Goal: Information Seeking & Learning: Learn about a topic

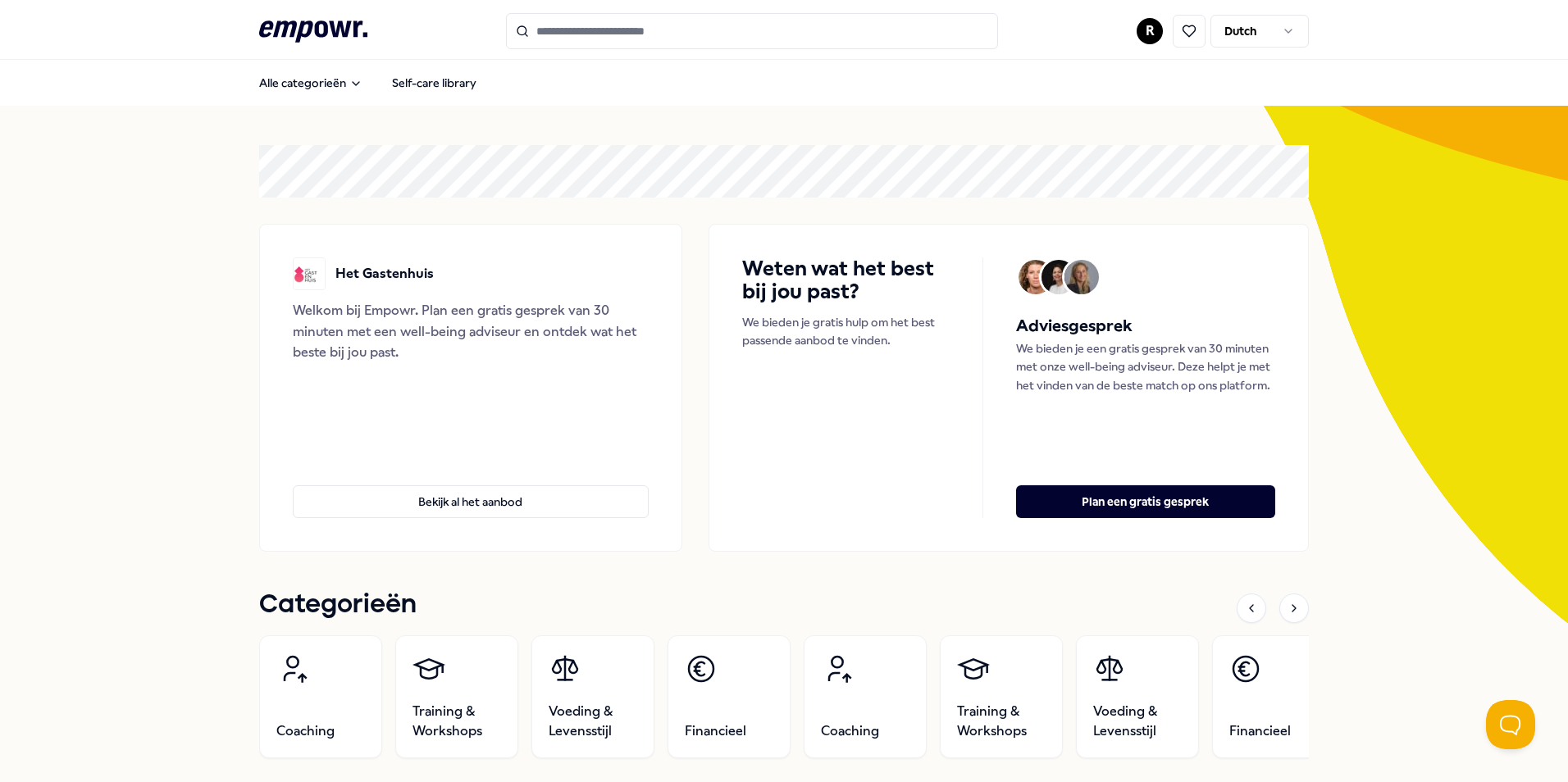
scroll to position [219, 0]
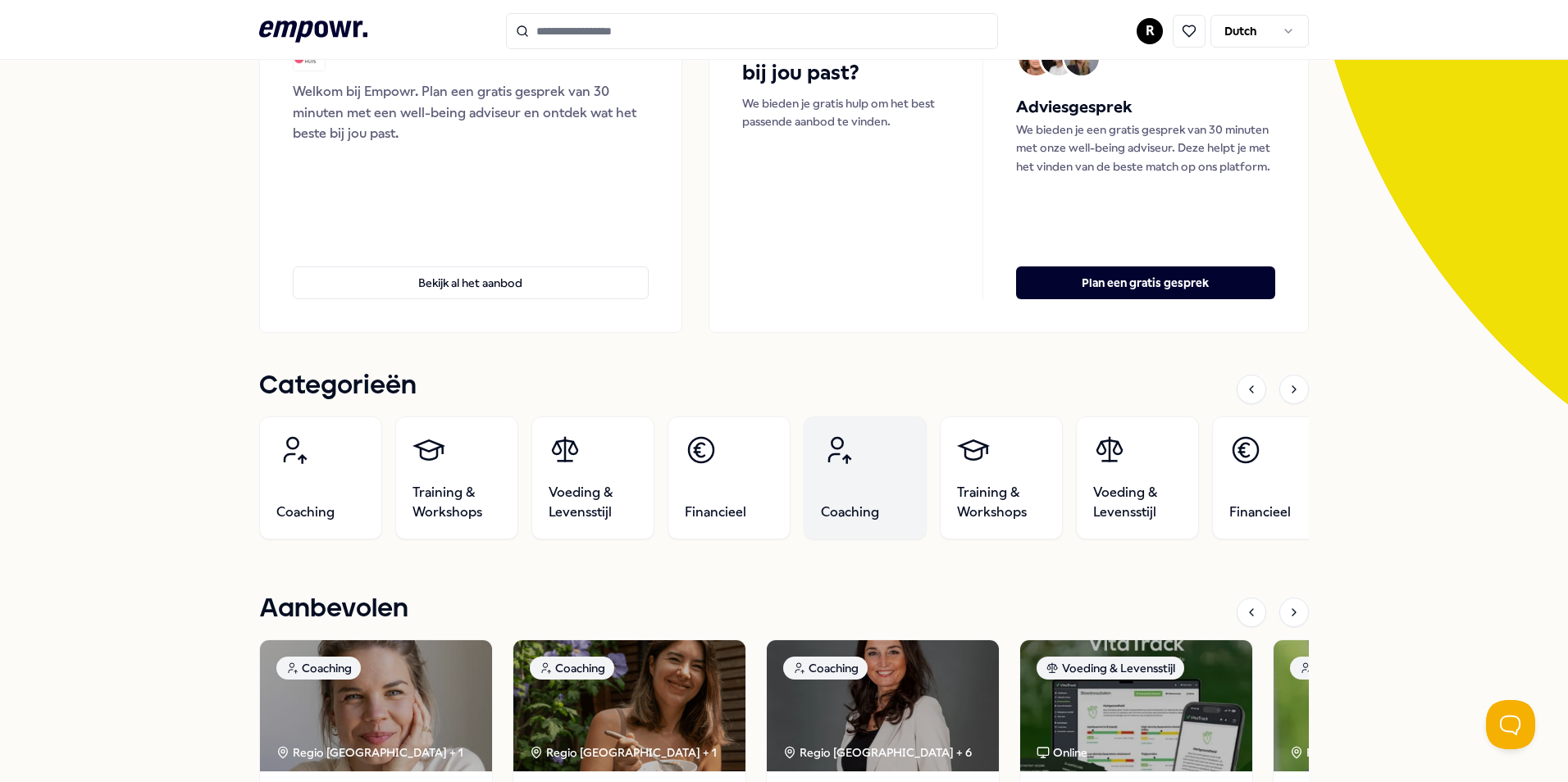
click at [839, 462] on icon at bounding box center [839, 450] width 22 height 26
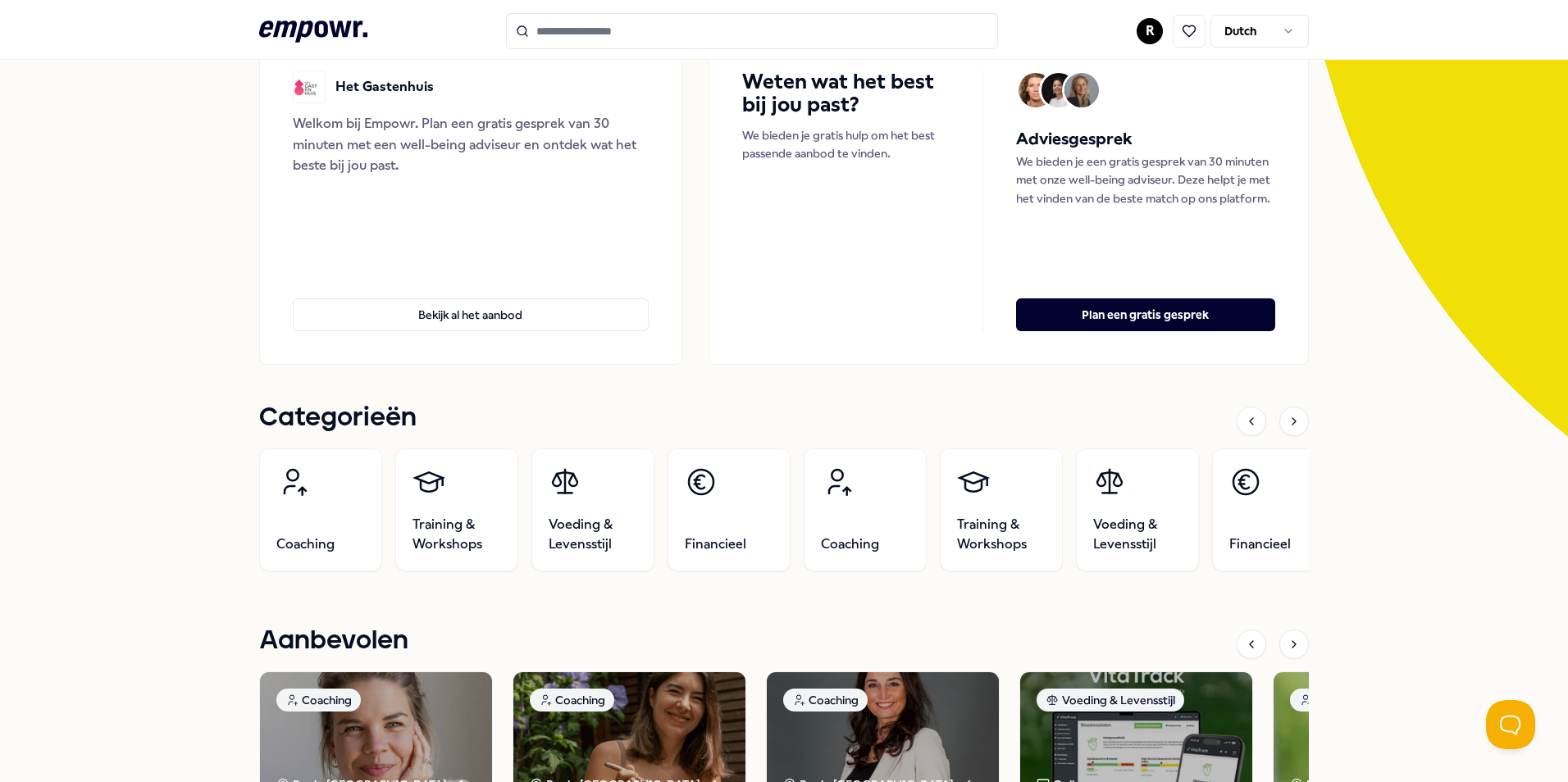
scroll to position [219, 0]
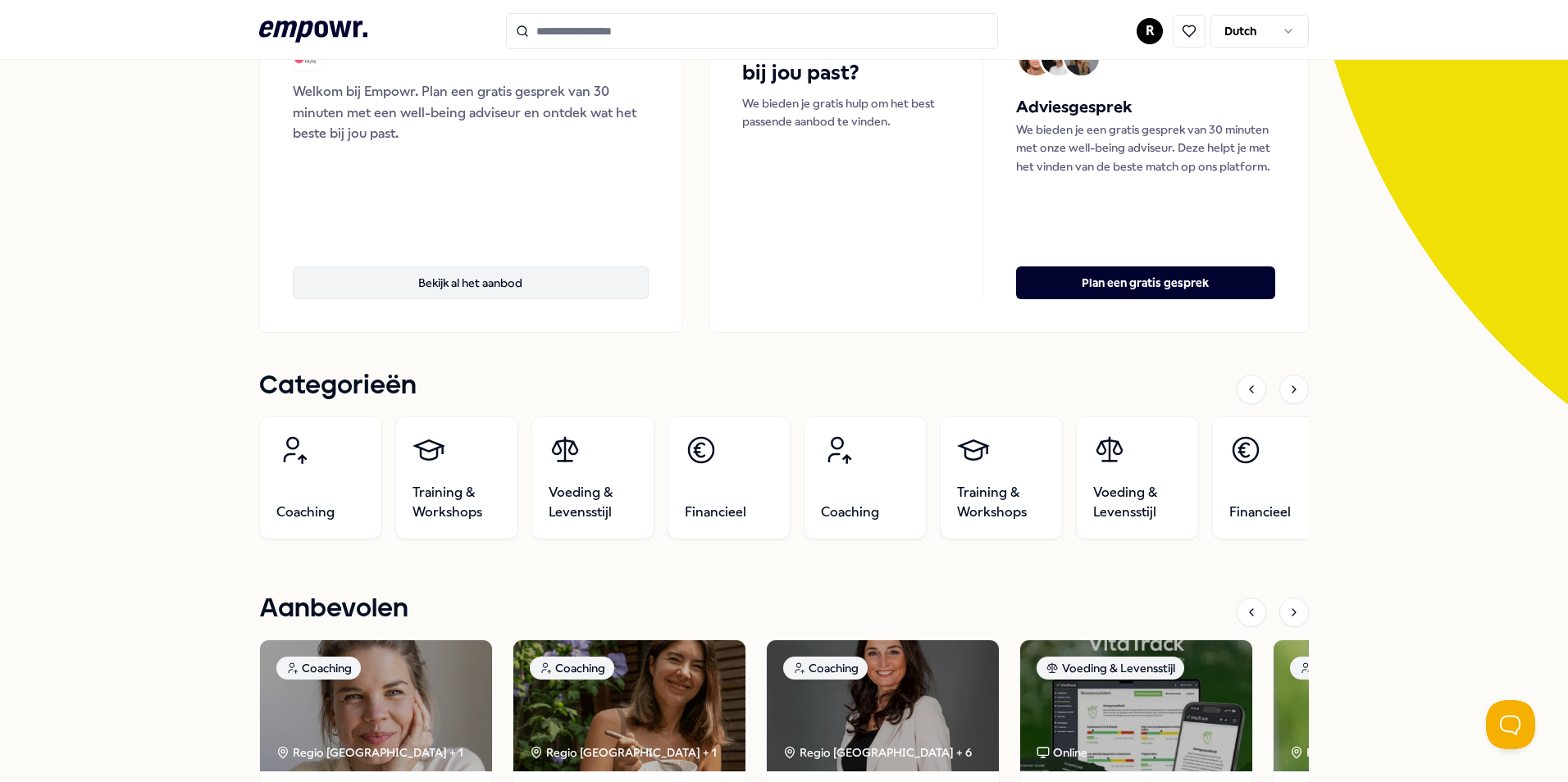
click at [485, 274] on button "Bekijk al het aanbod" at bounding box center [471, 282] width 356 height 33
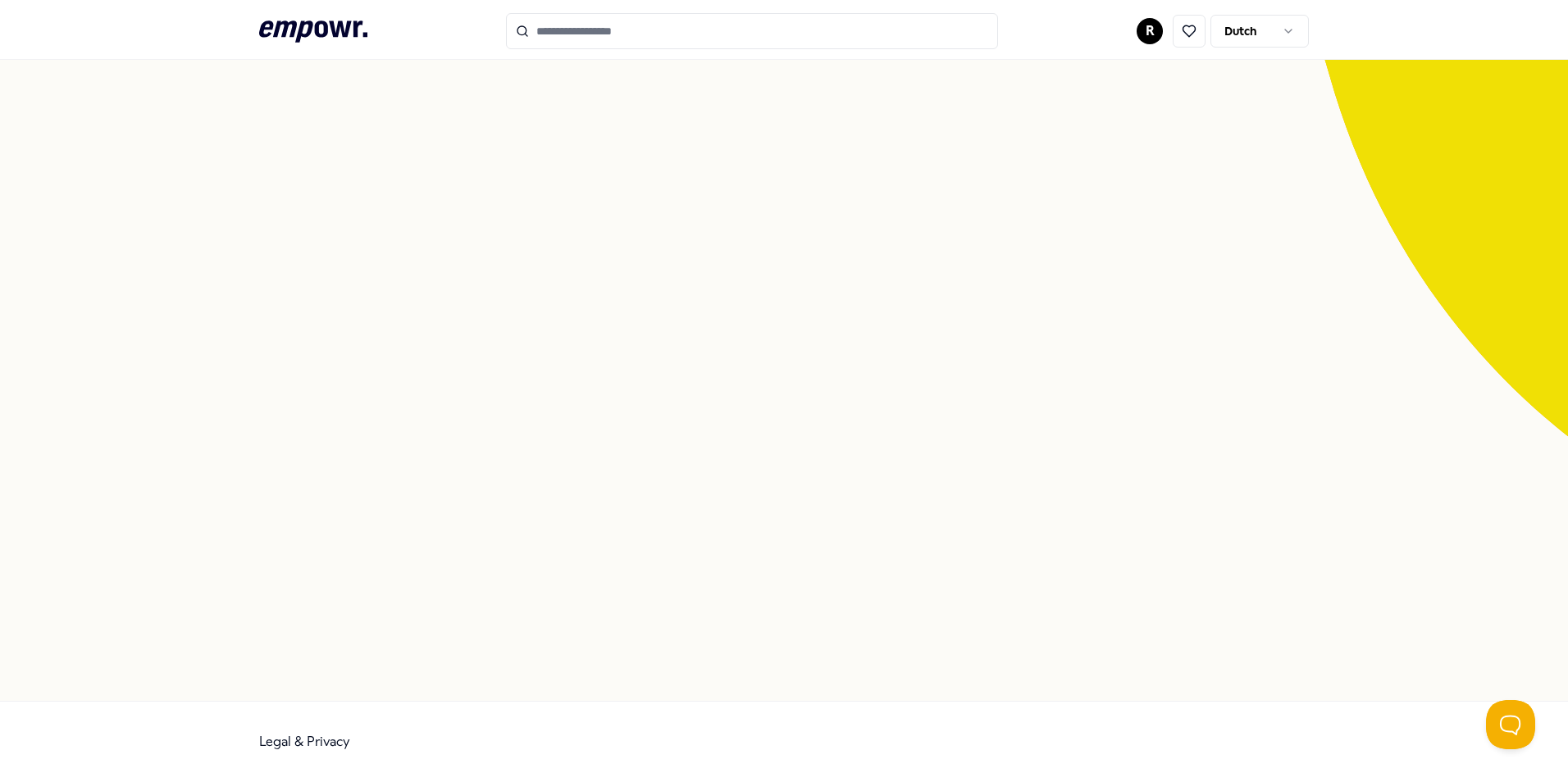
scroll to position [105, 0]
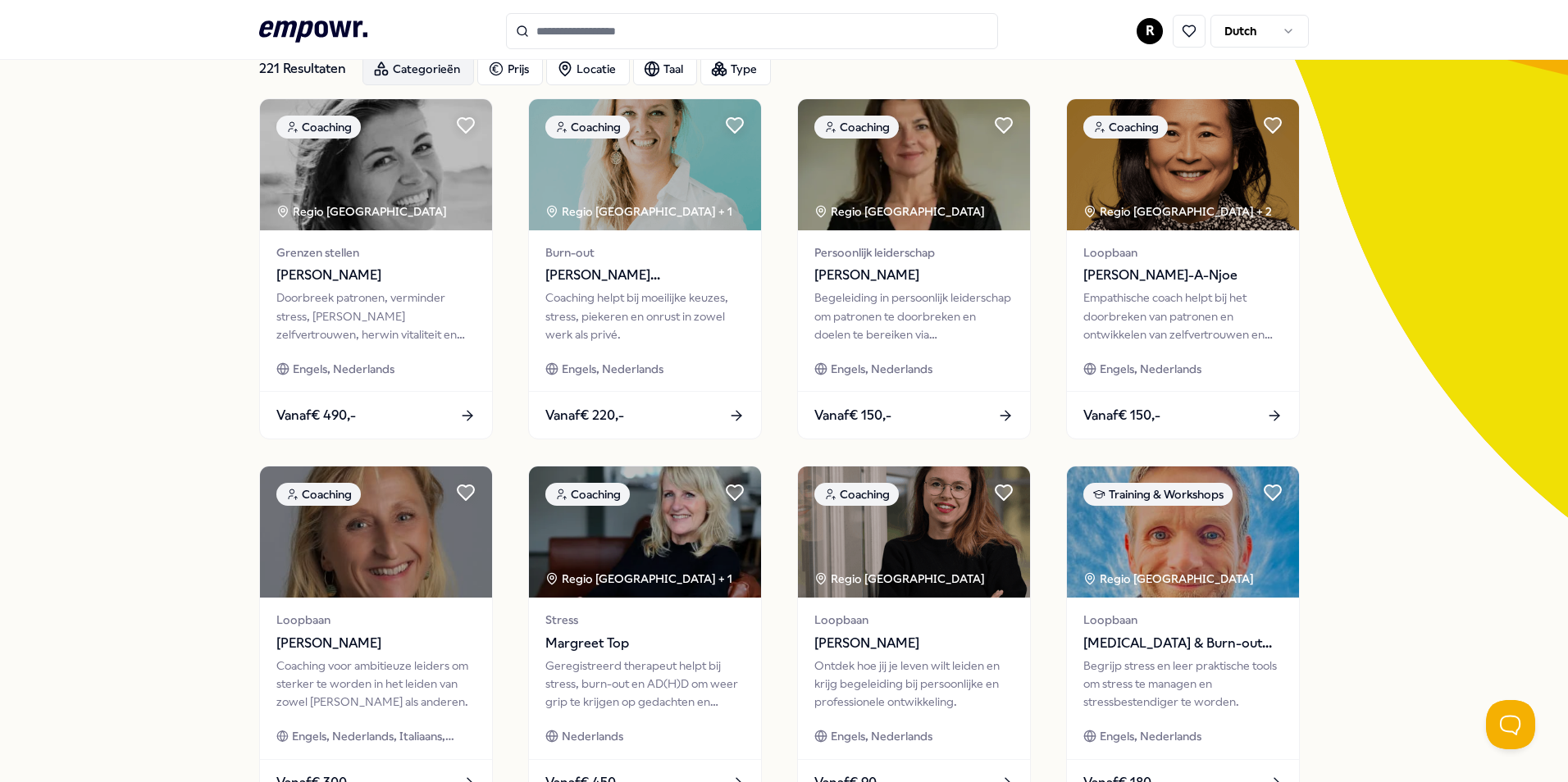
click at [414, 71] on div "Categorieën" at bounding box center [418, 69] width 112 height 33
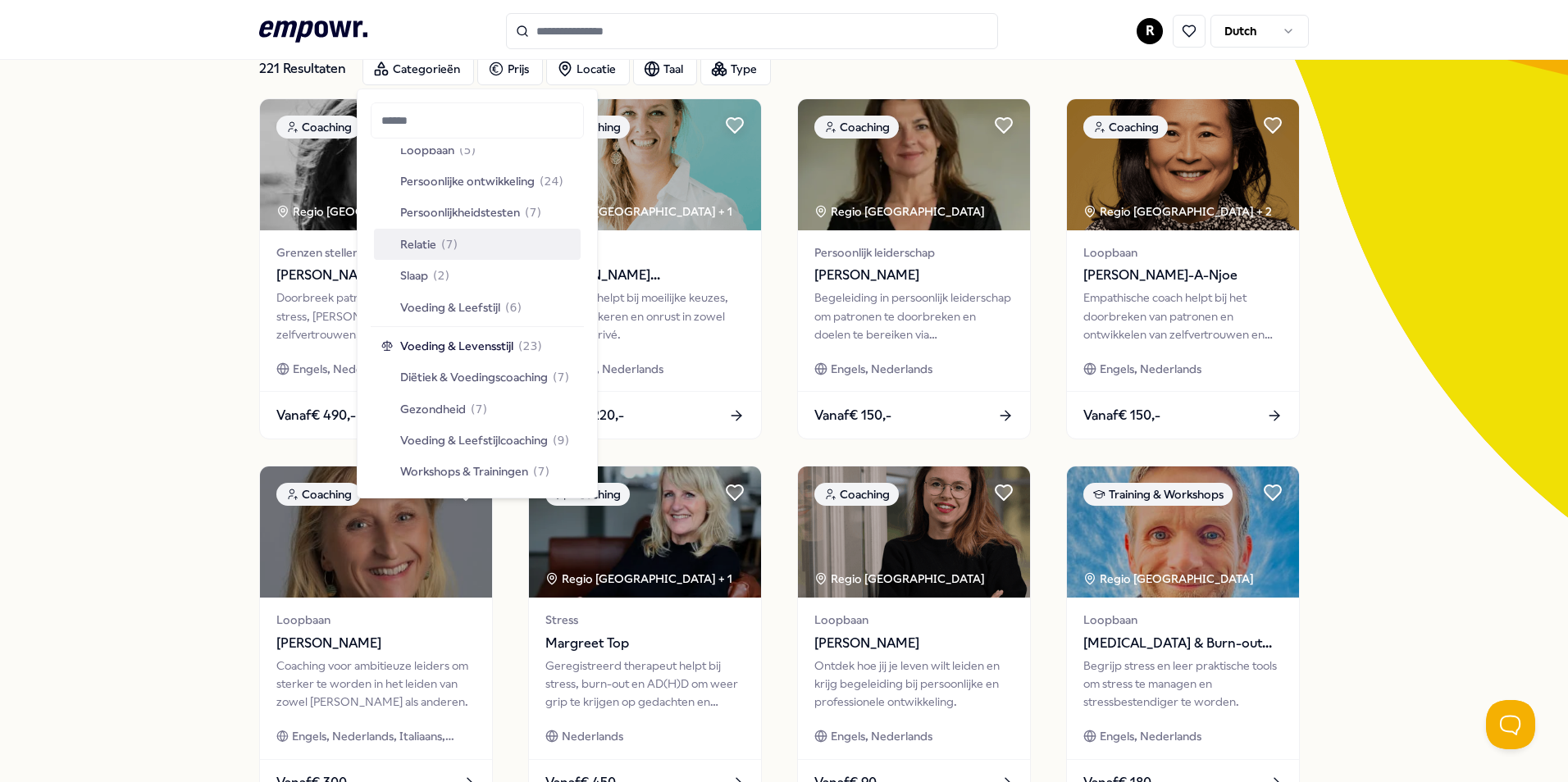
scroll to position [978, 0]
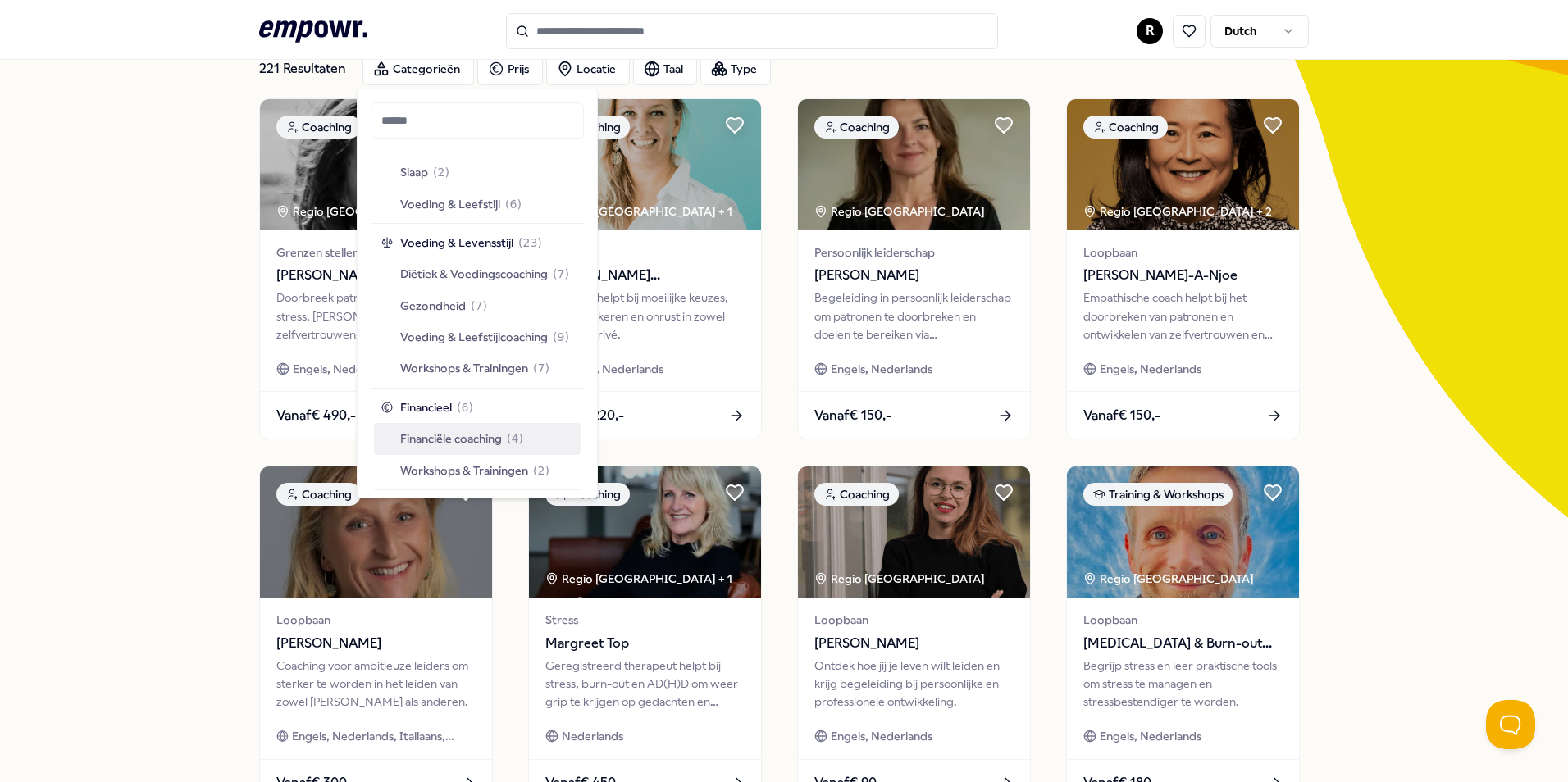
click at [456, 436] on span "Financiële coaching" at bounding box center [451, 438] width 102 height 18
